Goal: Information Seeking & Learning: Check status

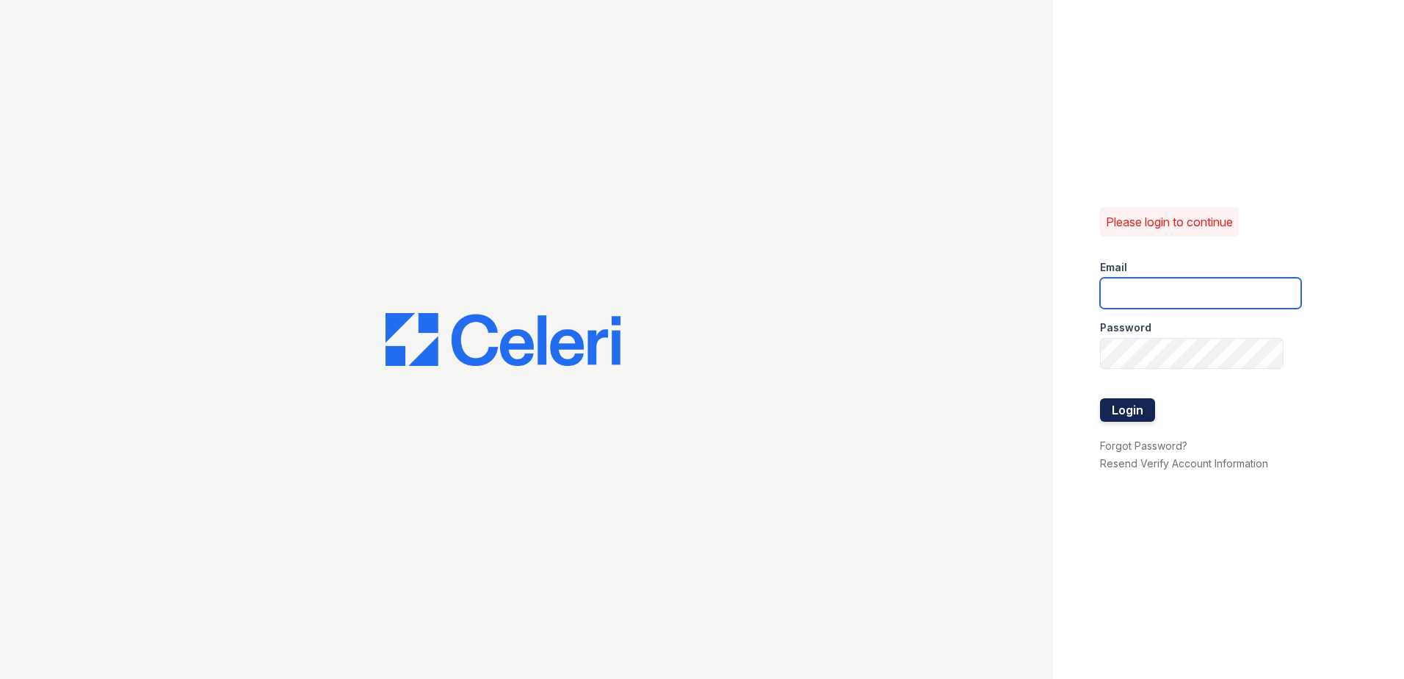
type input "wcannon@trinity-pm.com"
click at [1140, 416] on button "Login" at bounding box center [1127, 410] width 55 height 24
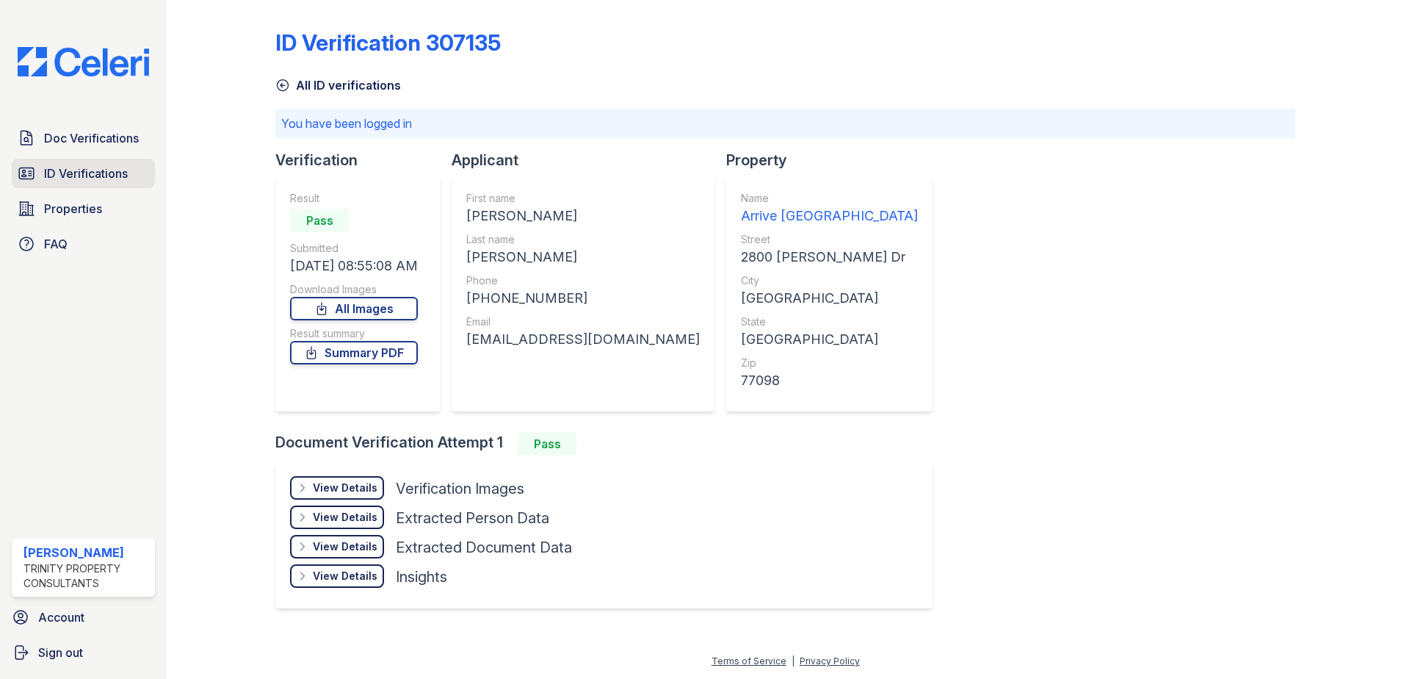
click at [77, 177] on span "ID Verifications" at bounding box center [86, 174] width 84 height 18
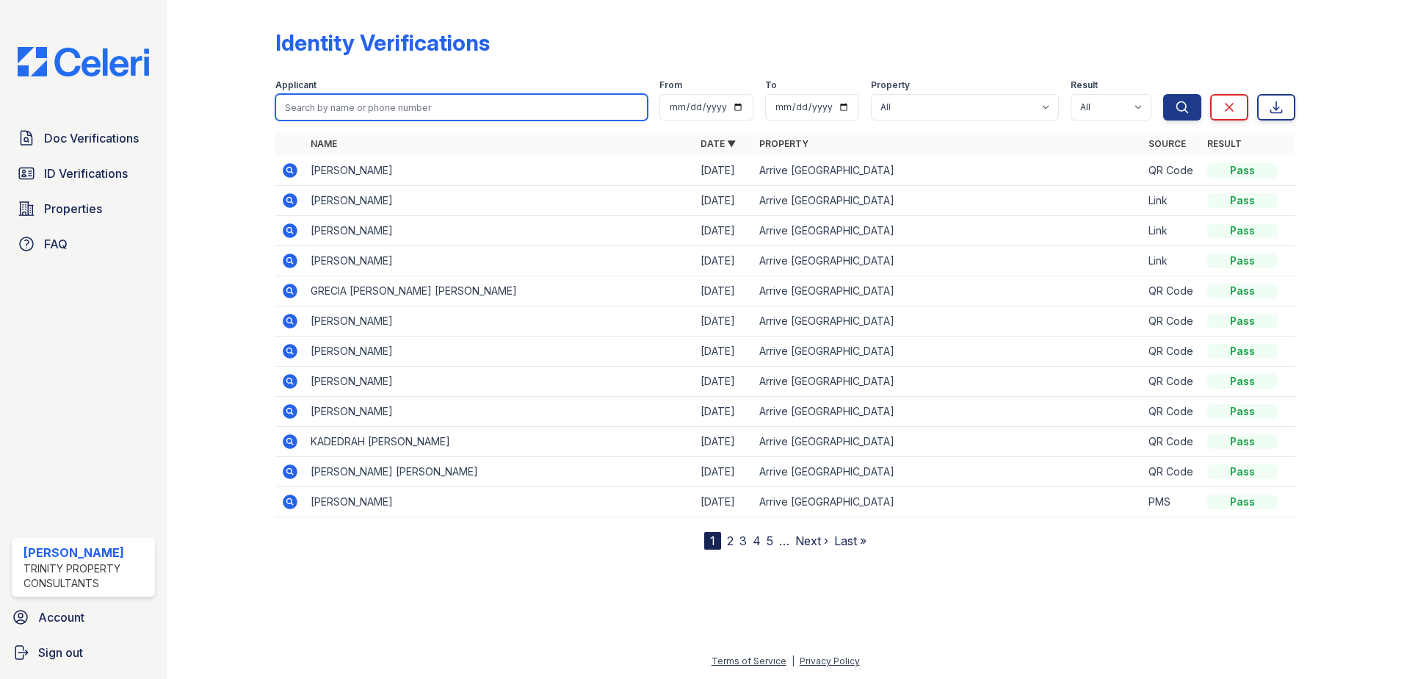
click at [323, 117] on input "search" at bounding box center [461, 107] width 372 height 26
type input "c"
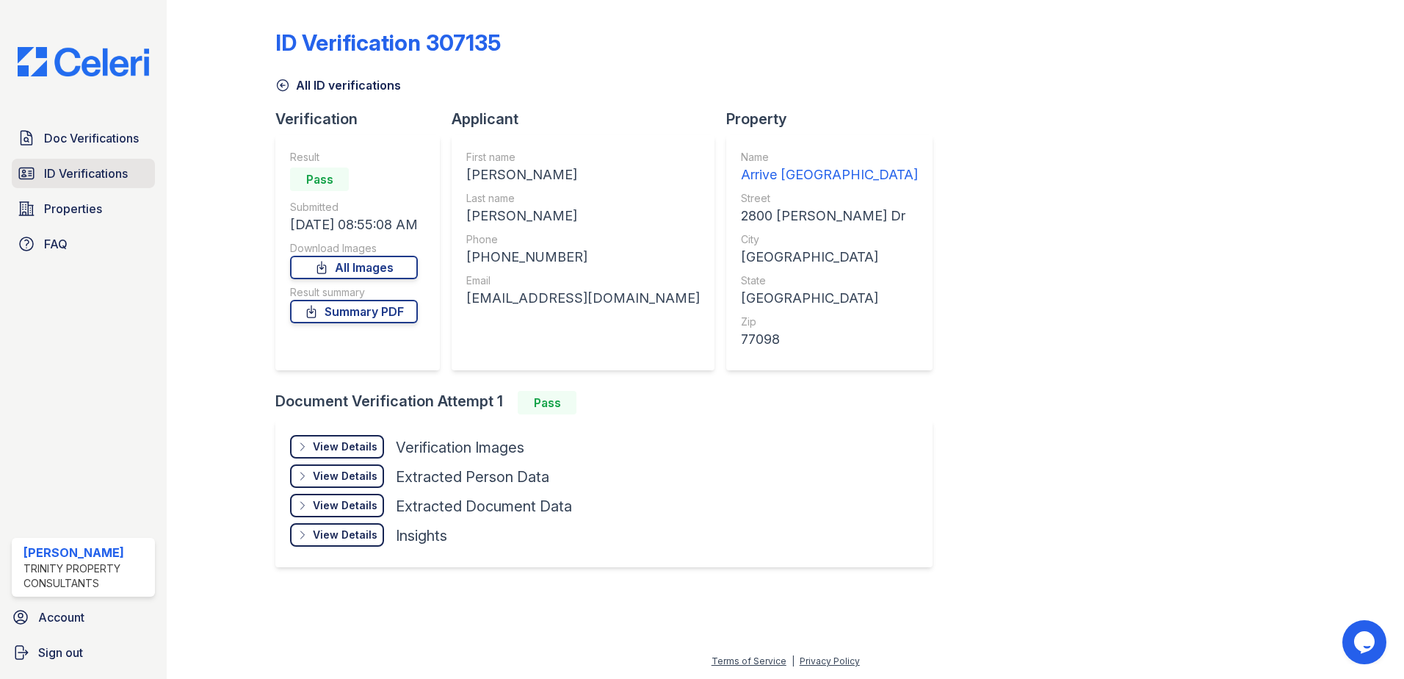
click at [62, 185] on link "ID Verifications" at bounding box center [83, 173] width 143 height 29
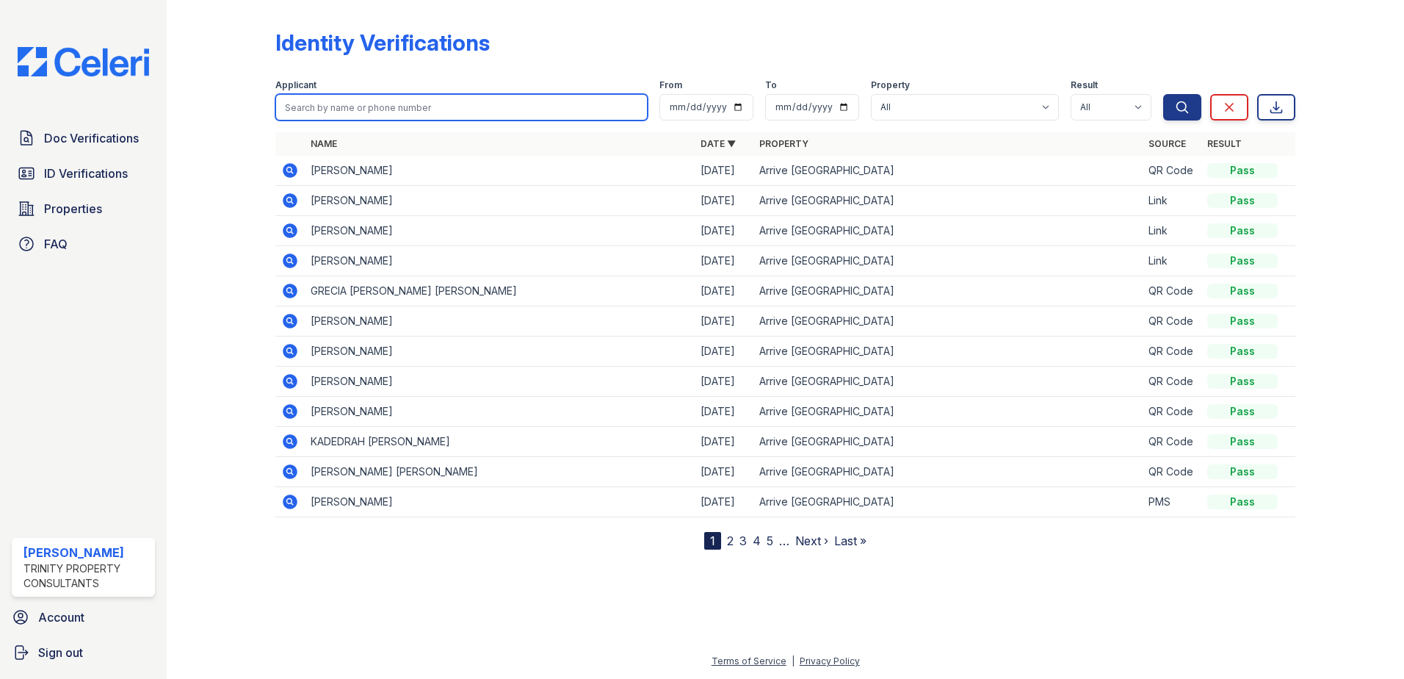
click at [353, 109] on input "search" at bounding box center [461, 107] width 372 height 26
type input "rocio"
click at [1163, 94] on button "Search" at bounding box center [1182, 107] width 38 height 26
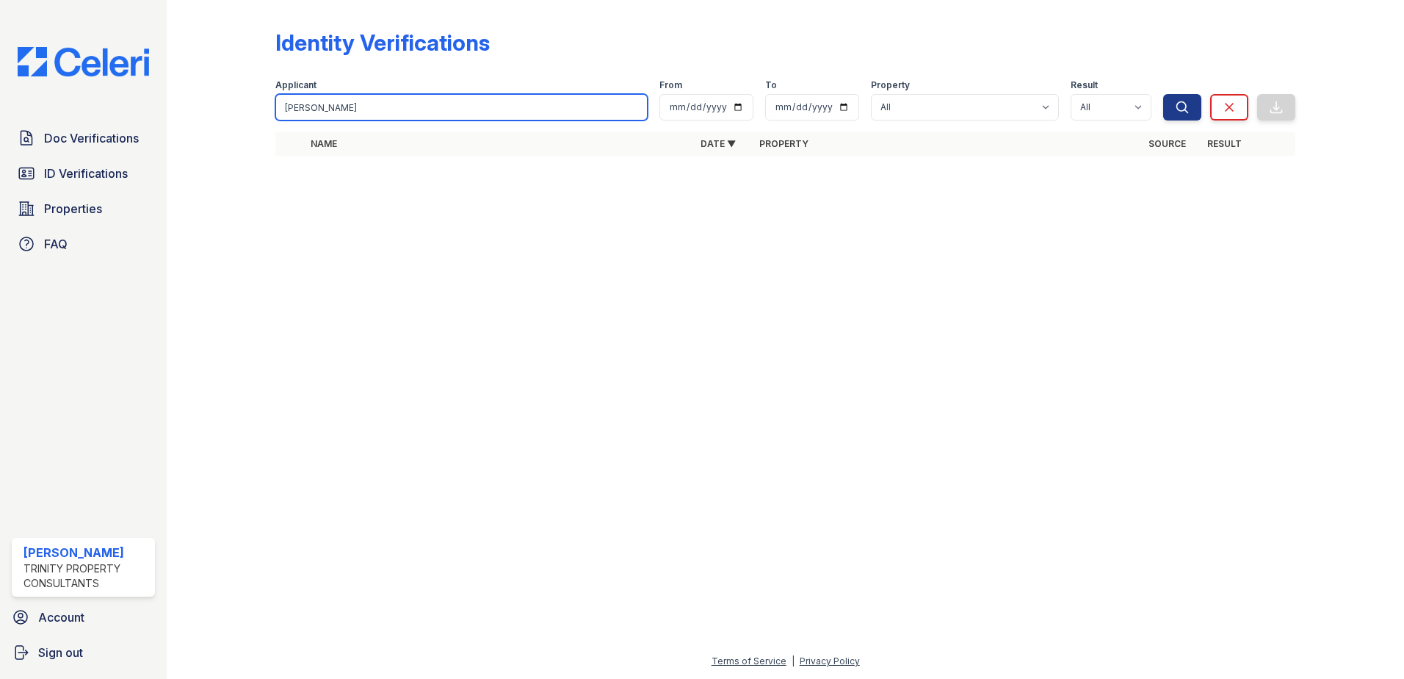
click at [322, 111] on input "rocio" at bounding box center [461, 107] width 372 height 26
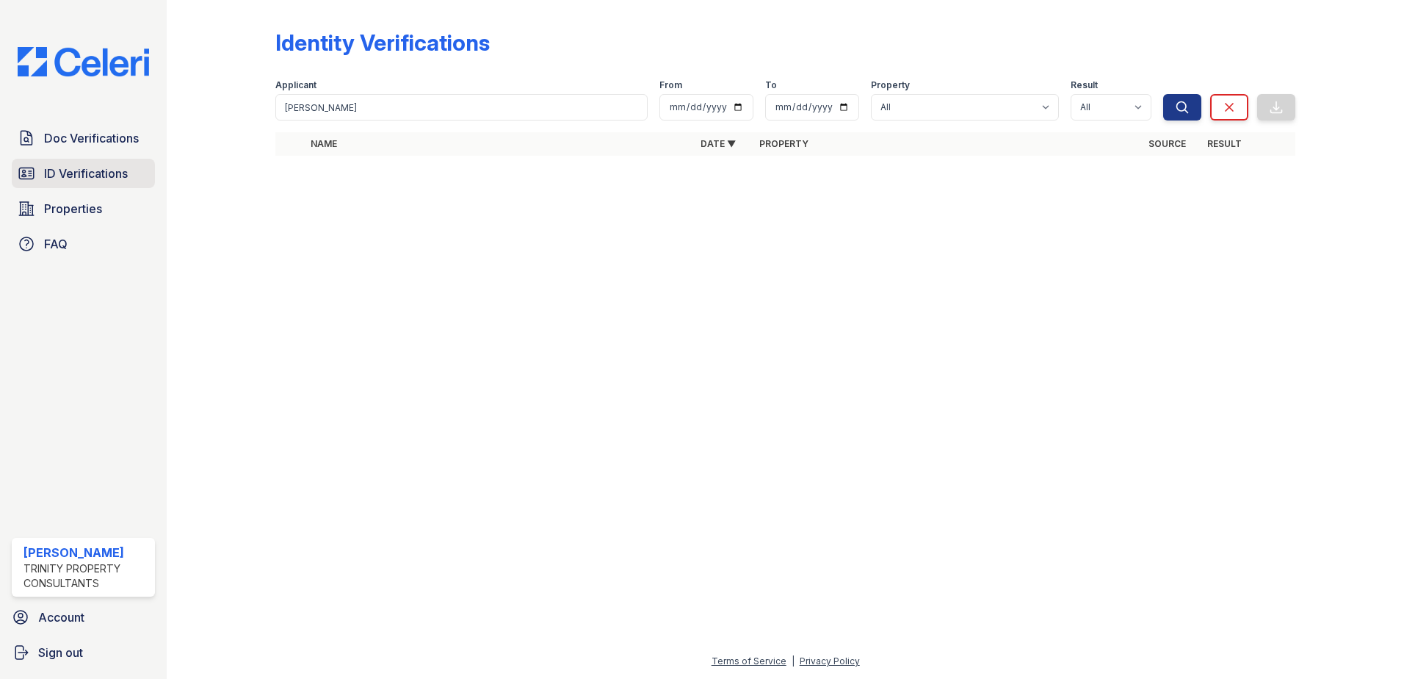
click at [126, 171] on span "ID Verifications" at bounding box center [86, 174] width 84 height 18
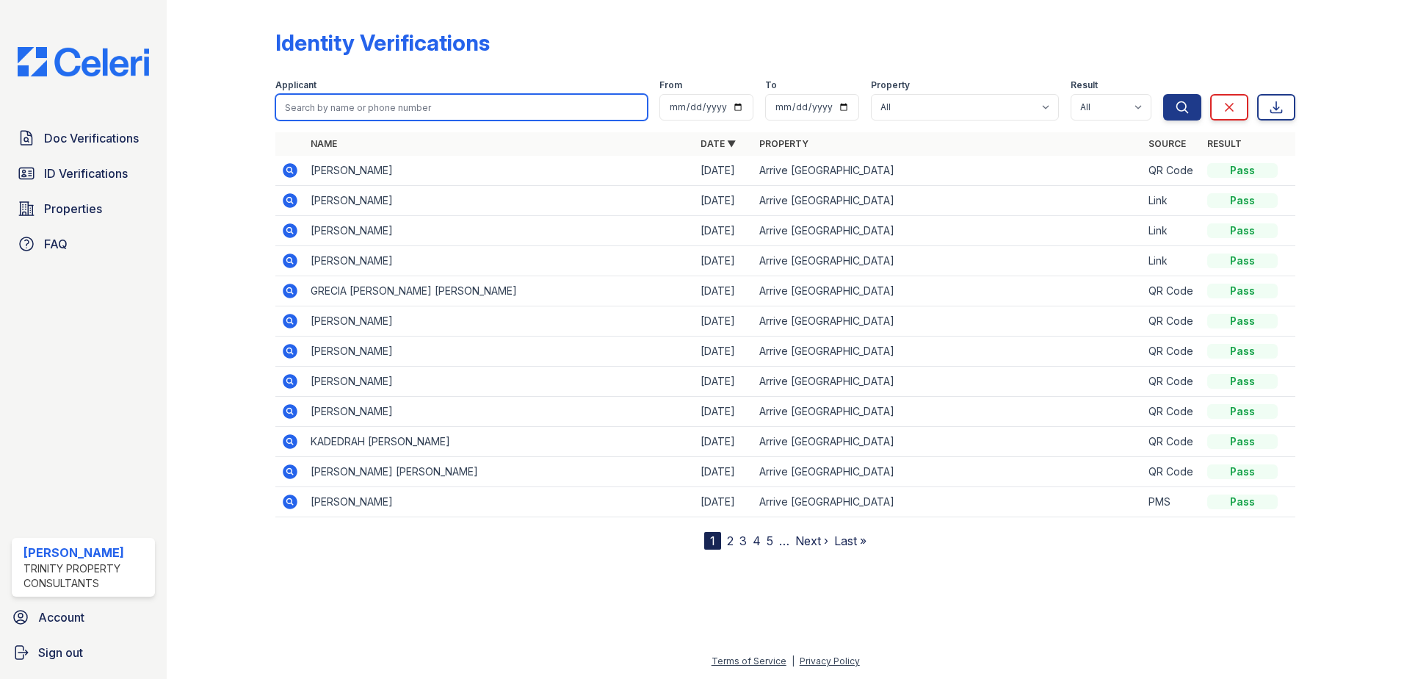
click at [322, 116] on input "search" at bounding box center [461, 107] width 372 height 26
type input "rocio"
click at [1163, 94] on button "Search" at bounding box center [1182, 107] width 38 height 26
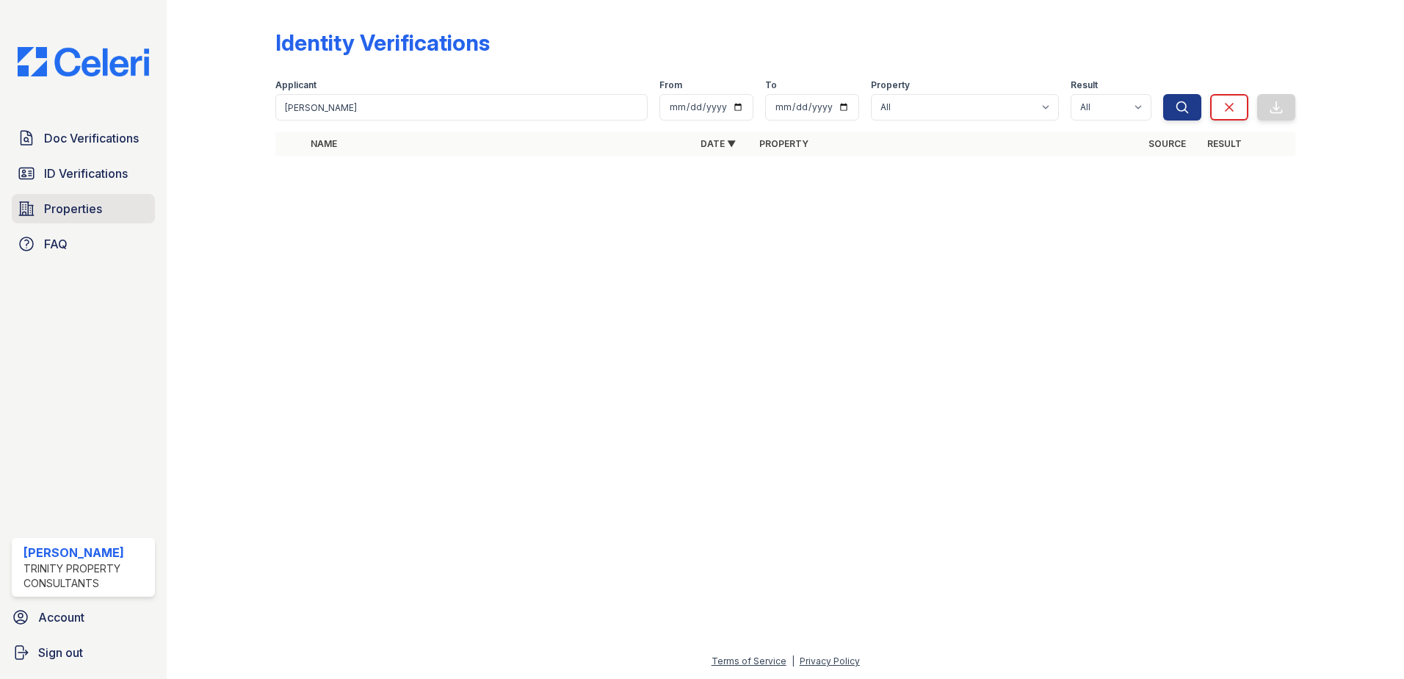
click at [83, 212] on span "Properties" at bounding box center [73, 209] width 58 height 18
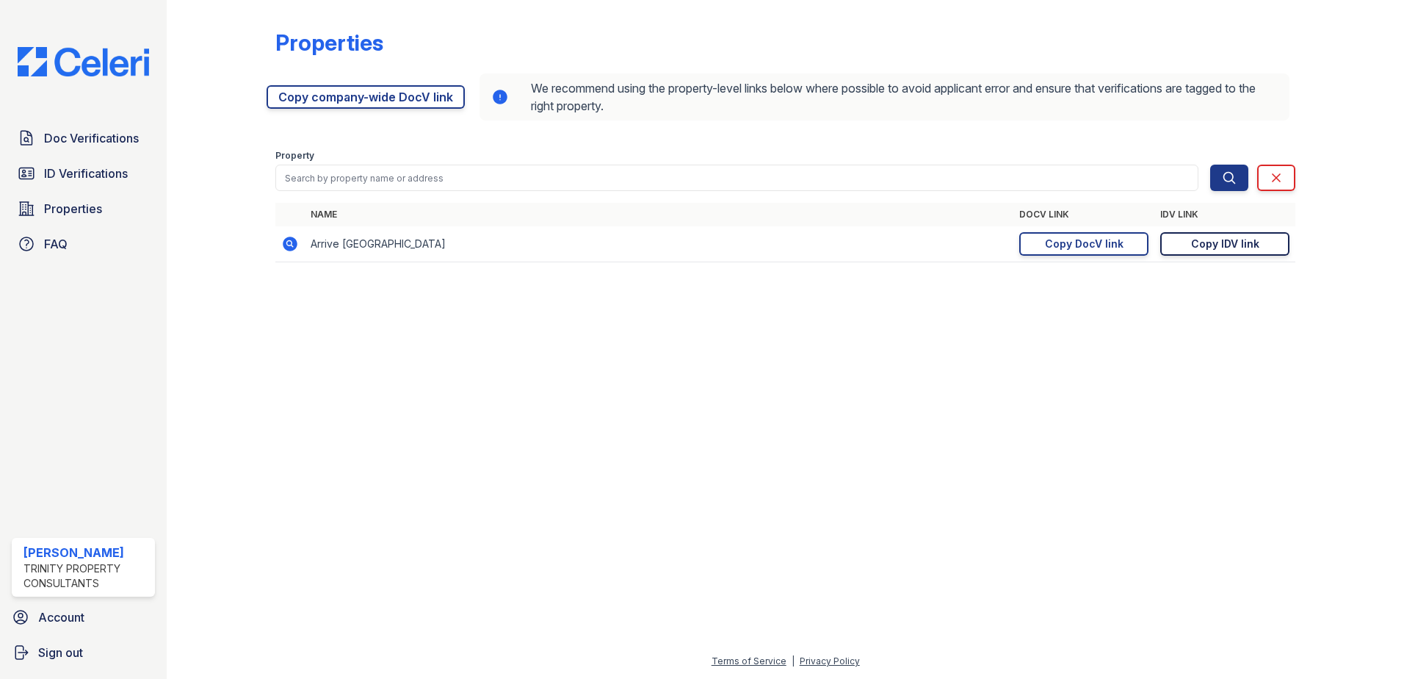
click at [1186, 245] on link "Copy IDV link Copy link" at bounding box center [1224, 244] width 129 height 24
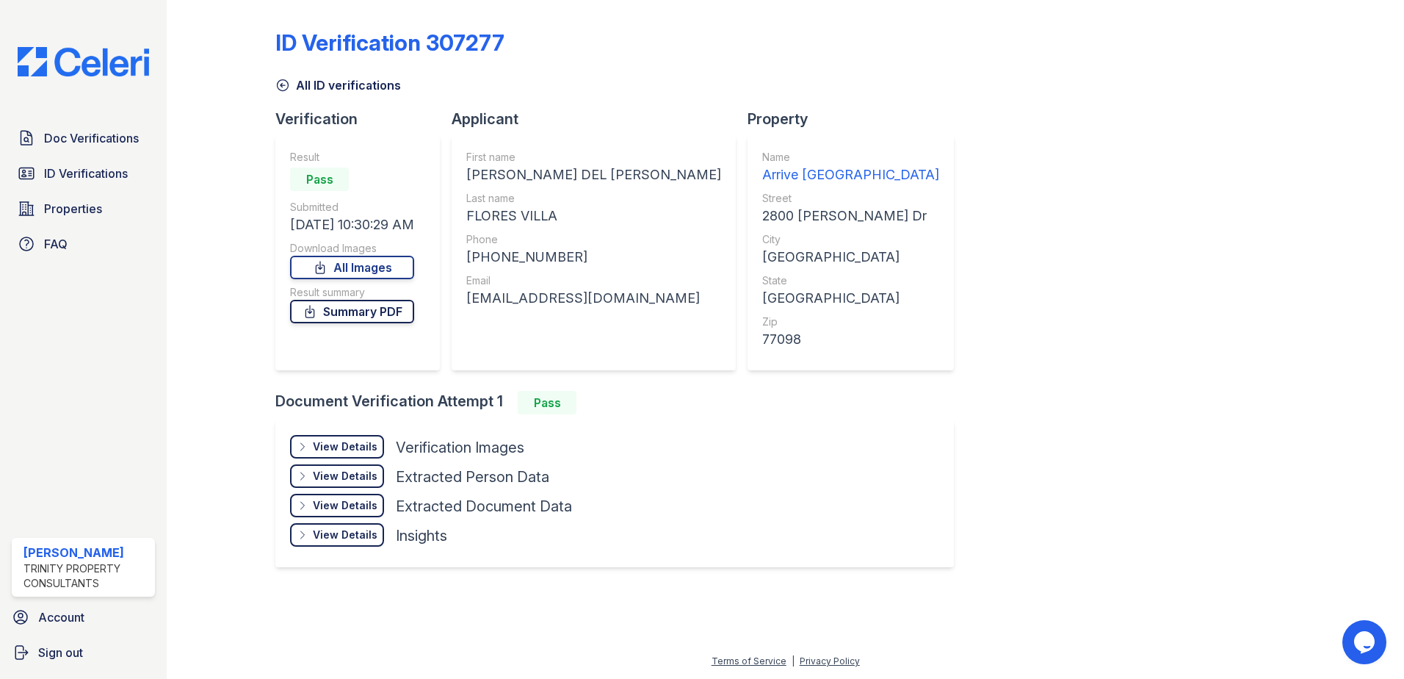
click at [406, 314] on link "Summary PDF" at bounding box center [352, 312] width 124 height 24
click at [345, 452] on div "View Details" at bounding box center [345, 446] width 65 height 15
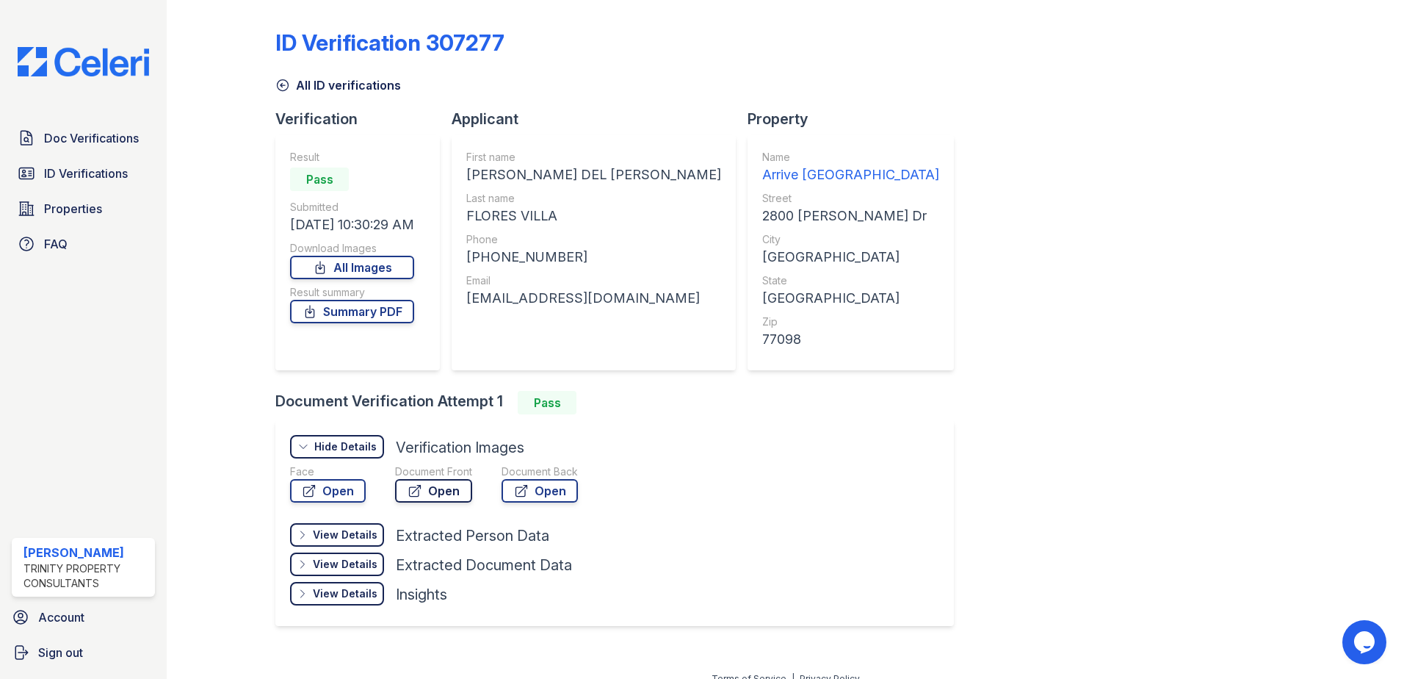
click at [408, 492] on icon at bounding box center [415, 490] width 15 height 15
click at [395, 479] on link "Open" at bounding box center [433, 491] width 77 height 24
